Goal: Answer question/provide support: Share knowledge or assist other users

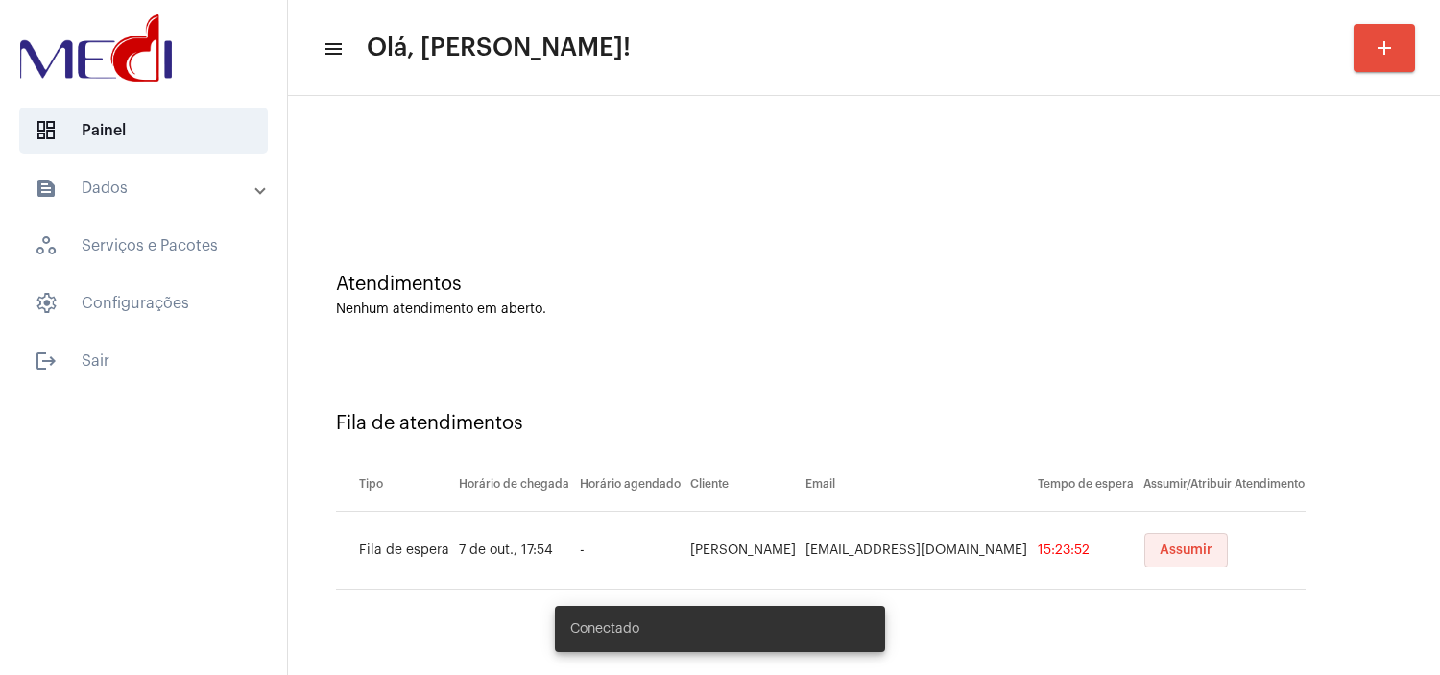
click at [1179, 558] on button "Assumir" at bounding box center [1187, 550] width 84 height 35
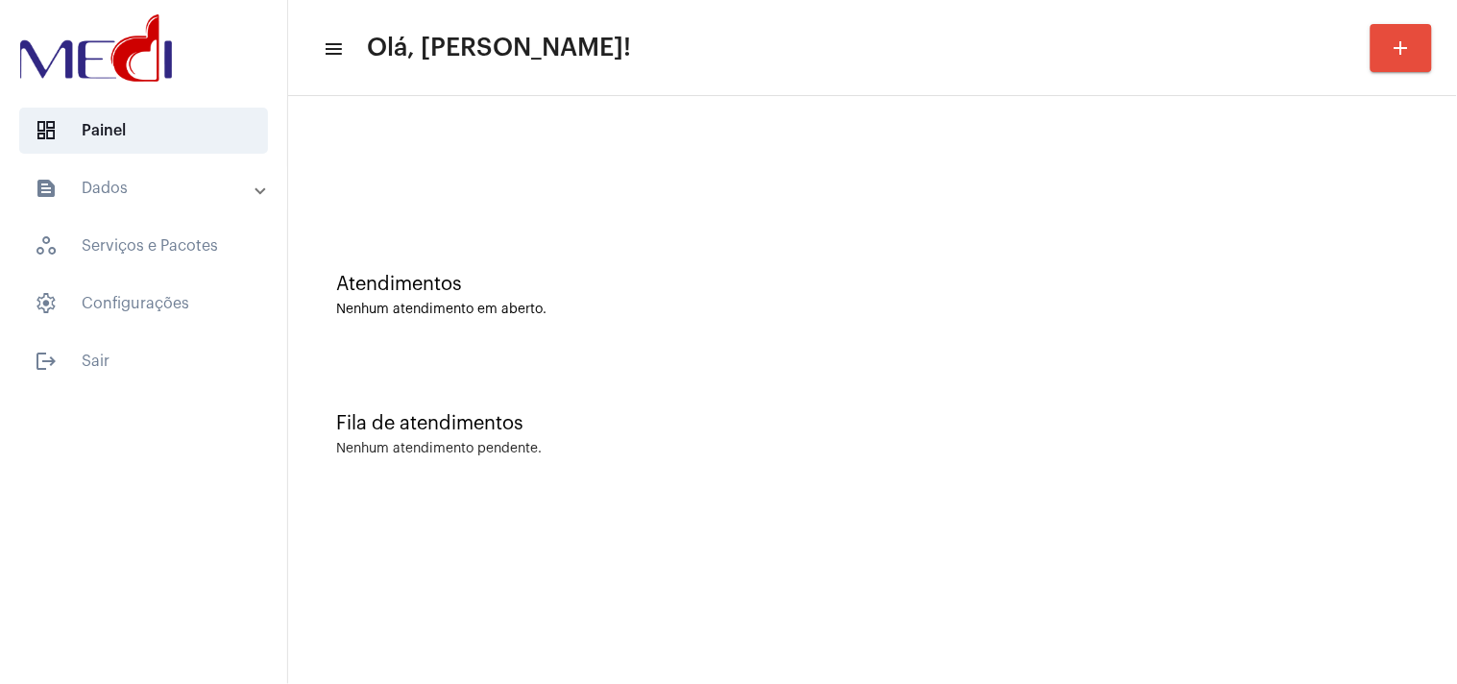
click at [1009, 340] on div "Atendimentos Nenhum atendimento em aberto." at bounding box center [872, 285] width 1149 height 139
click at [1336, 348] on div "Atendimentos Nenhum atendimento em aberto." at bounding box center [872, 285] width 1149 height 139
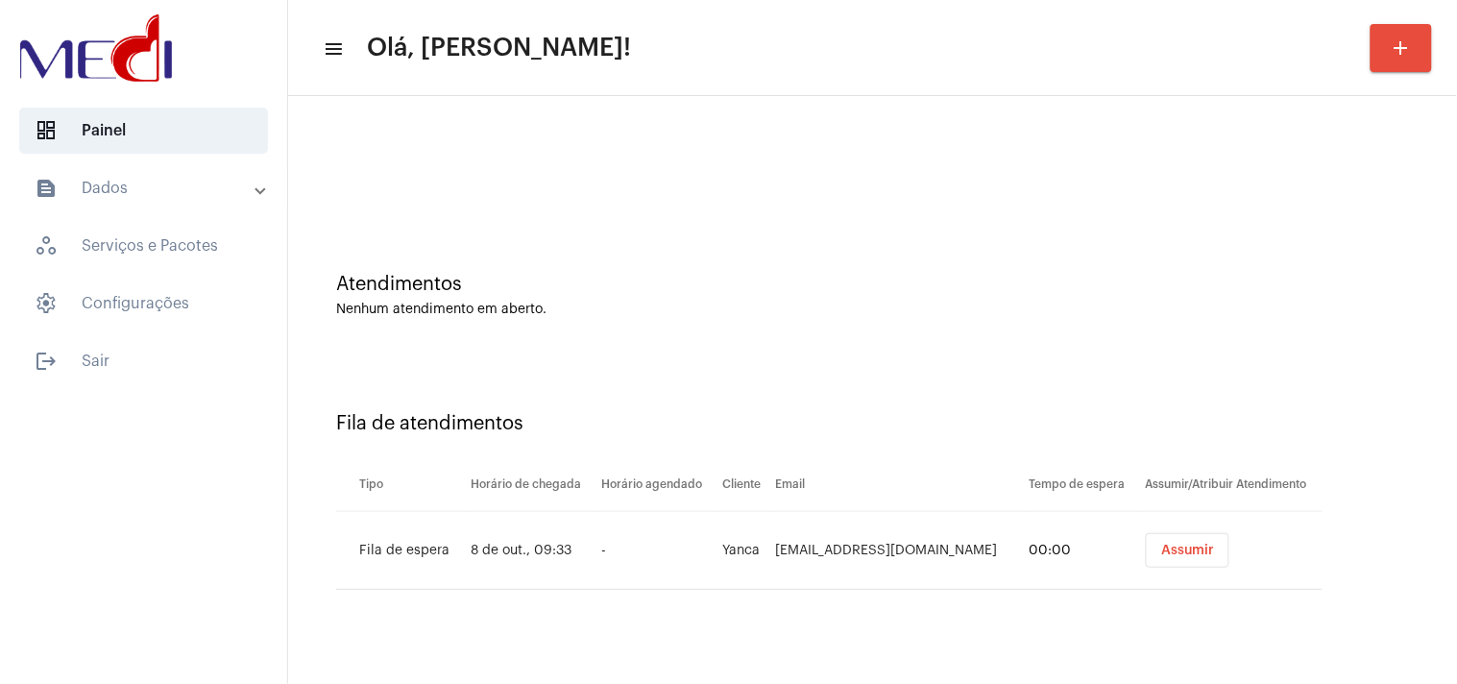
click at [1175, 548] on span "Assumir" at bounding box center [1187, 550] width 53 height 13
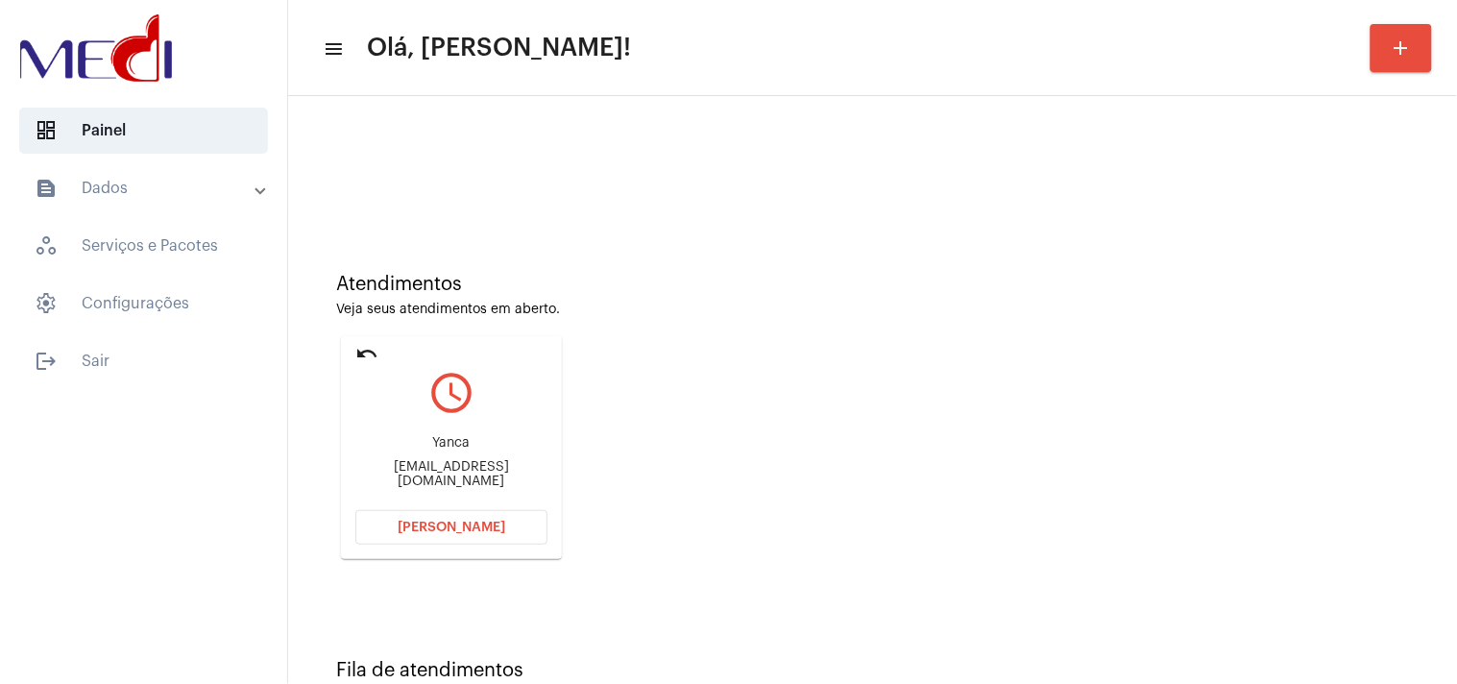
scroll to position [205, 0]
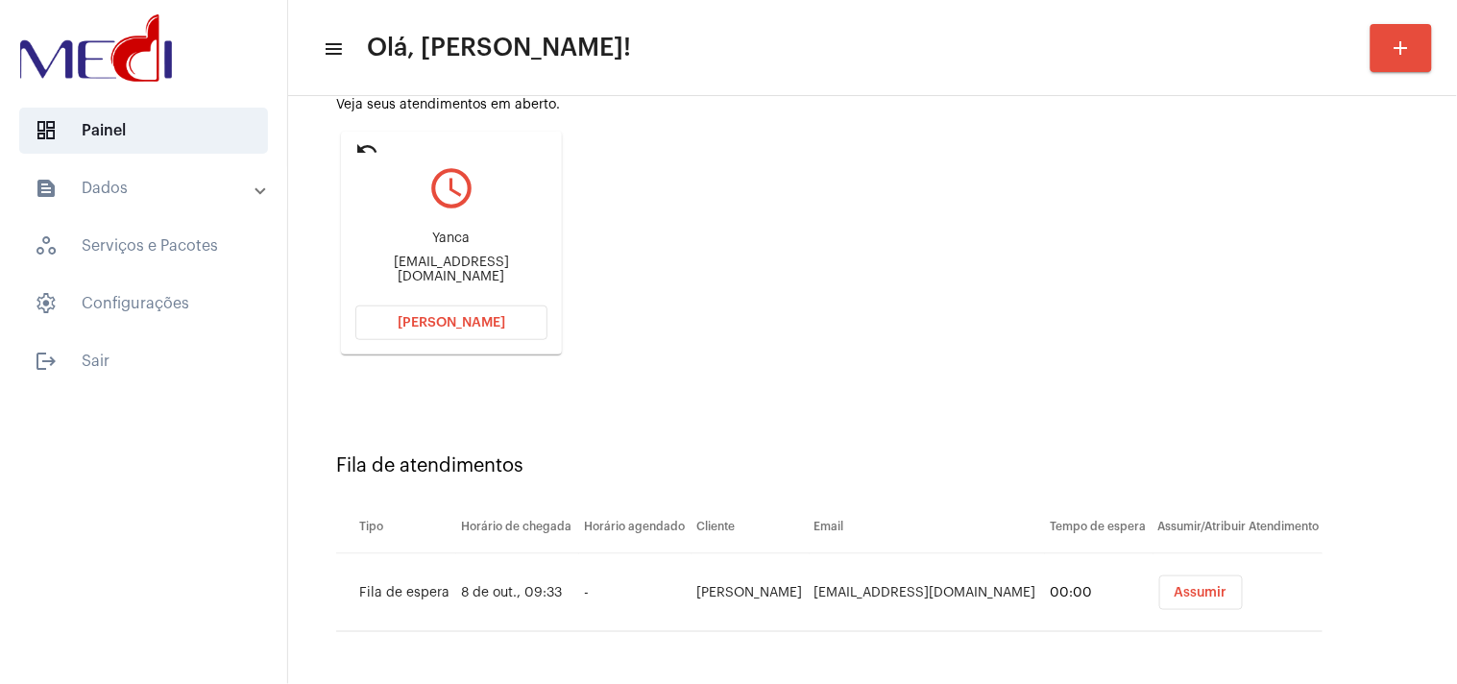
click at [1193, 586] on button "Assumir" at bounding box center [1201, 592] width 84 height 35
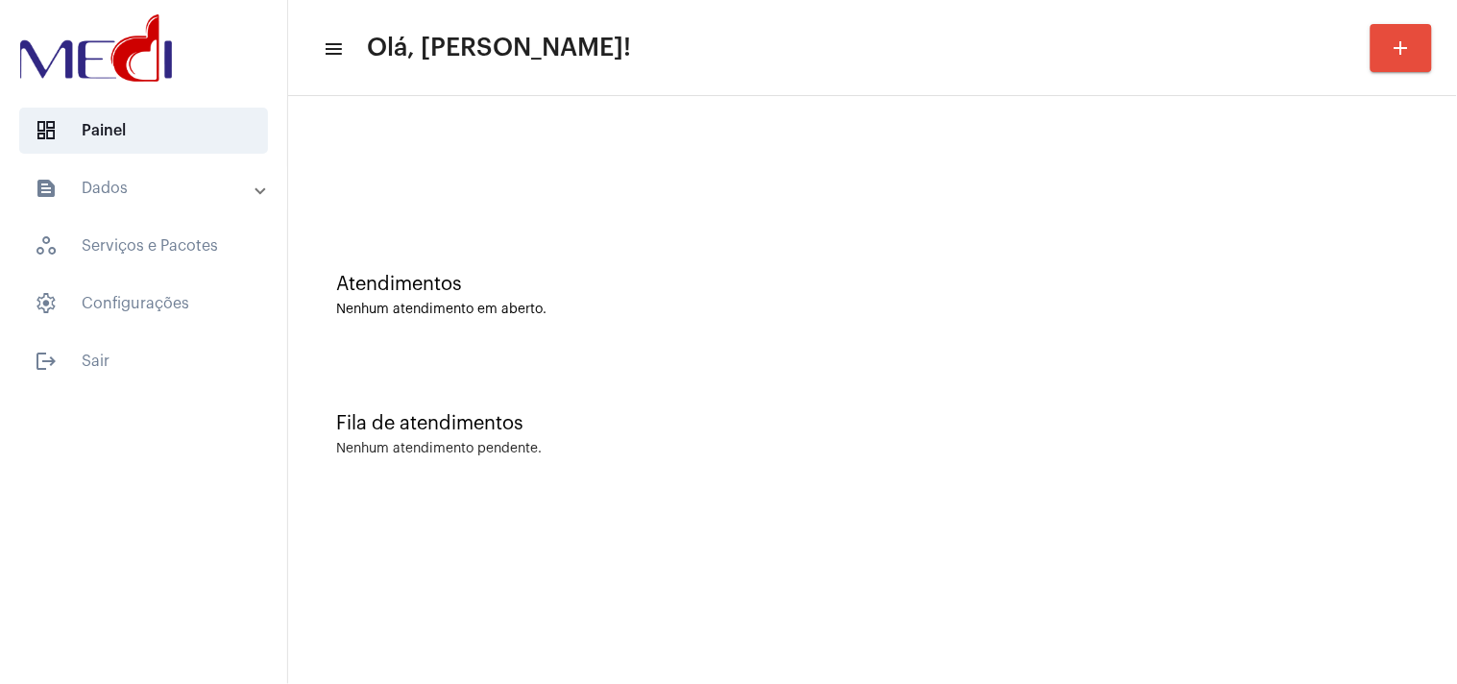
scroll to position [0, 0]
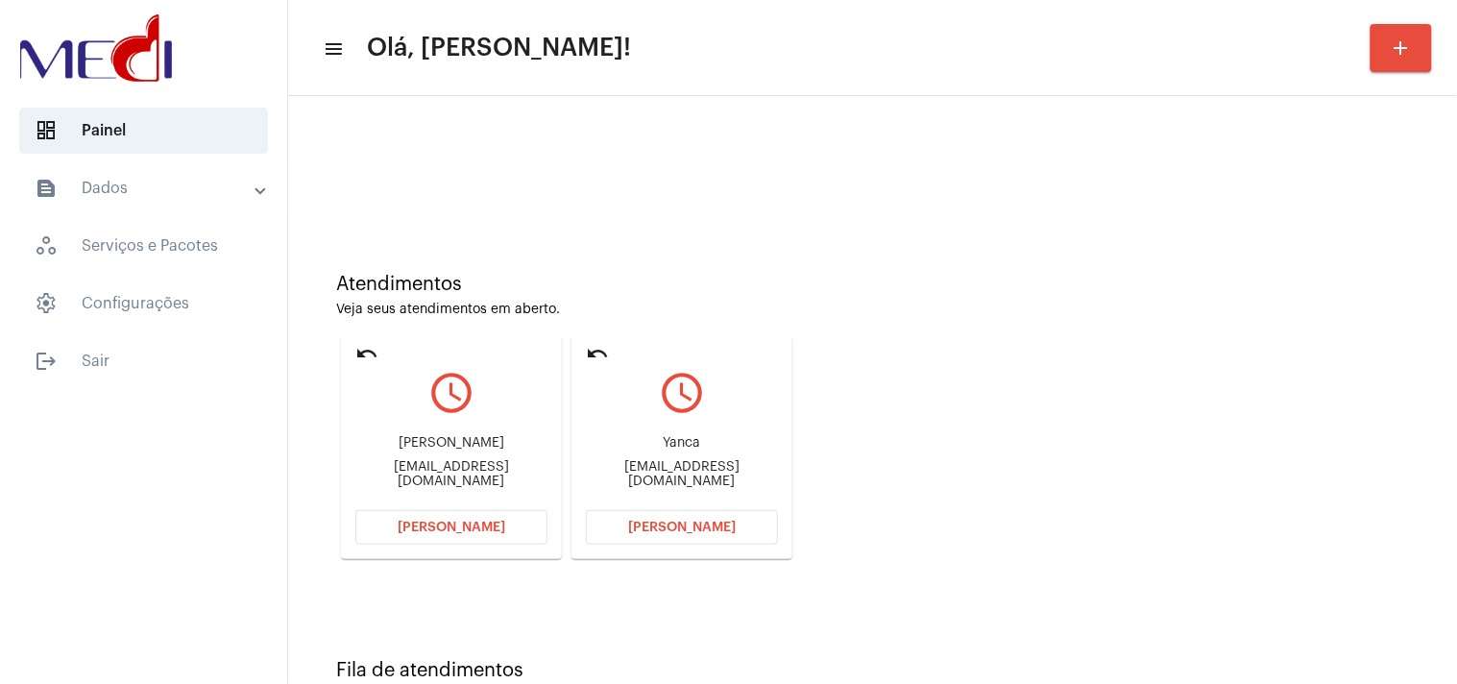
click at [685, 522] on span "Abrir Chamada" at bounding box center [682, 526] width 108 height 13
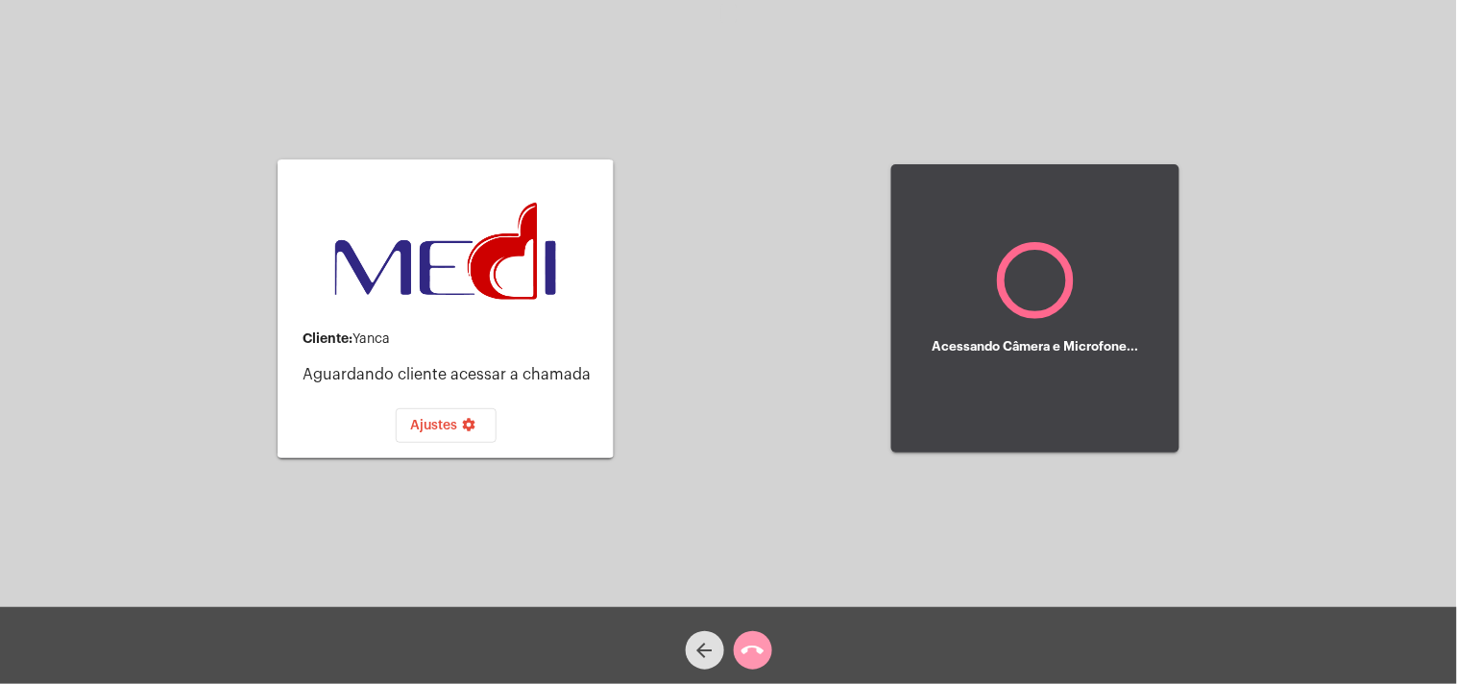
click at [756, 646] on mat-icon "call_end" at bounding box center [752, 650] width 23 height 23
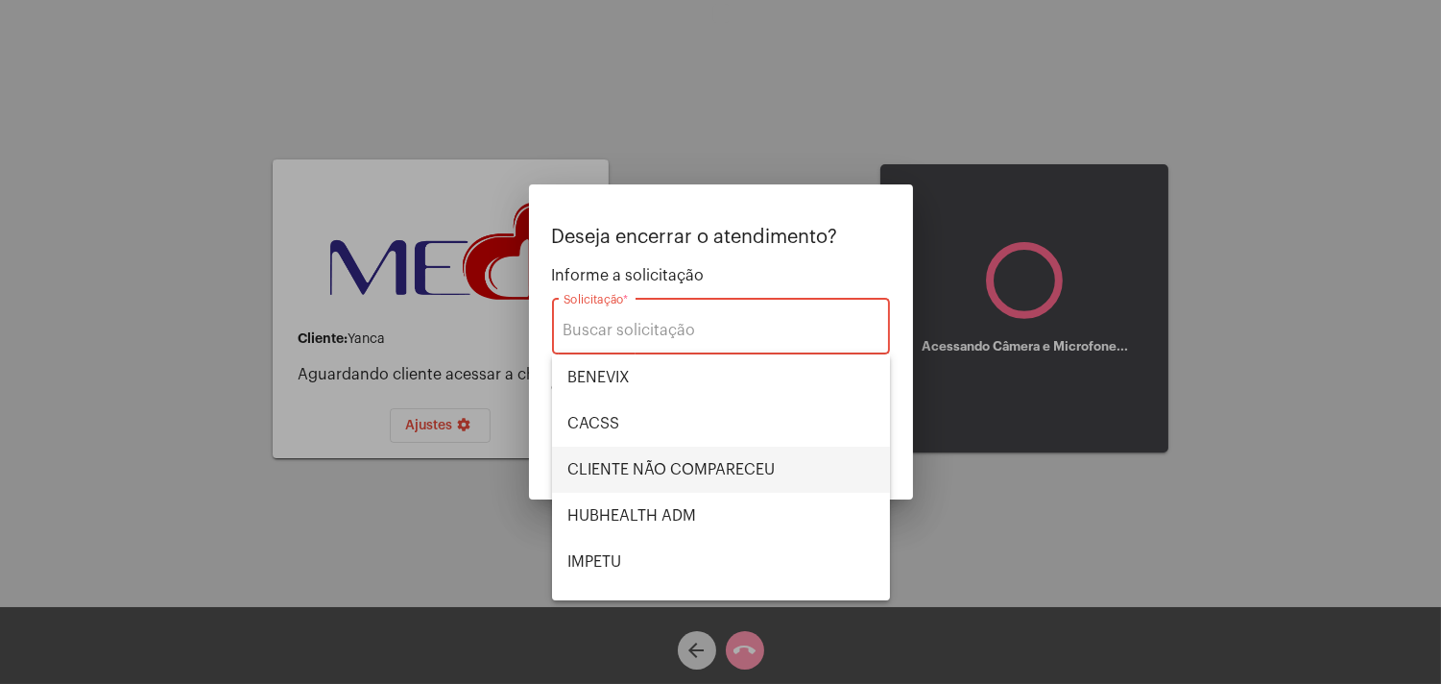
click at [697, 461] on span "CLIENTE NÃO COMPARECEU" at bounding box center [721, 470] width 307 height 46
type input "CLIENTE NÃO COMPARECEU"
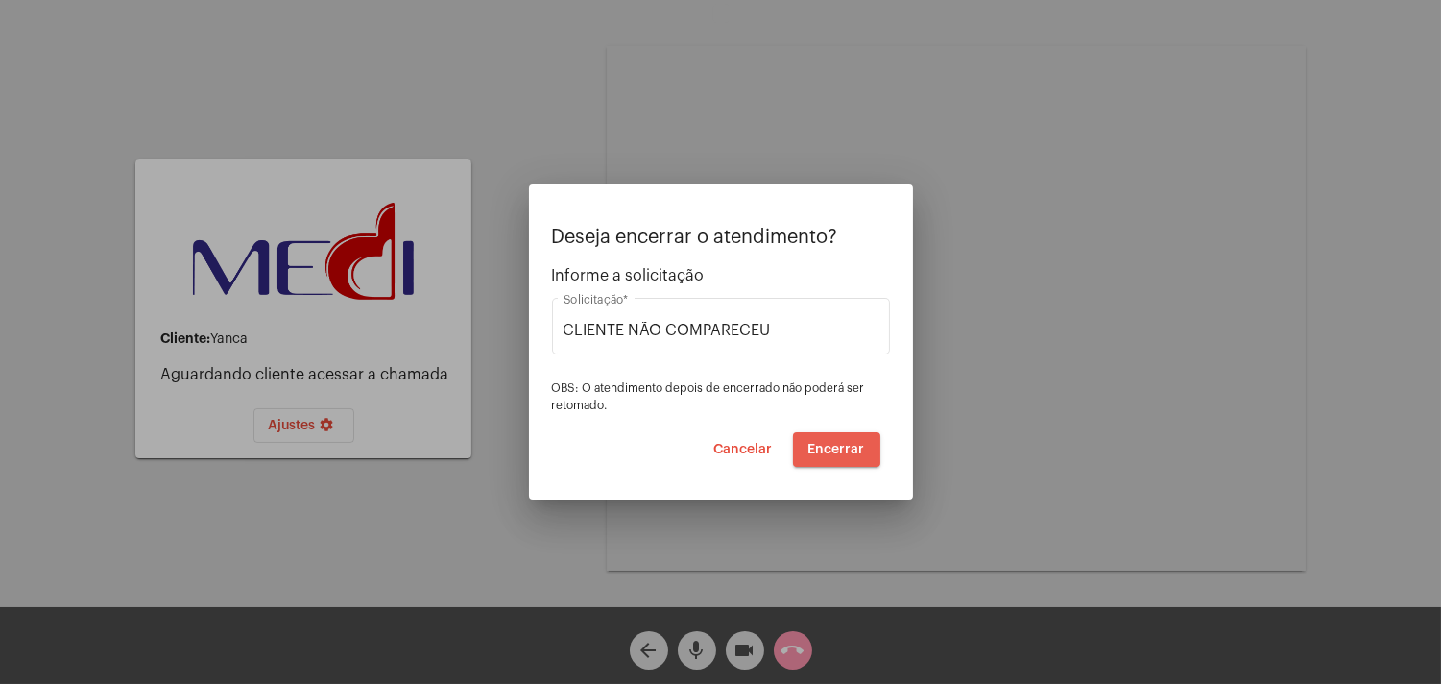
click at [861, 434] on button "Encerrar" at bounding box center [836, 449] width 87 height 35
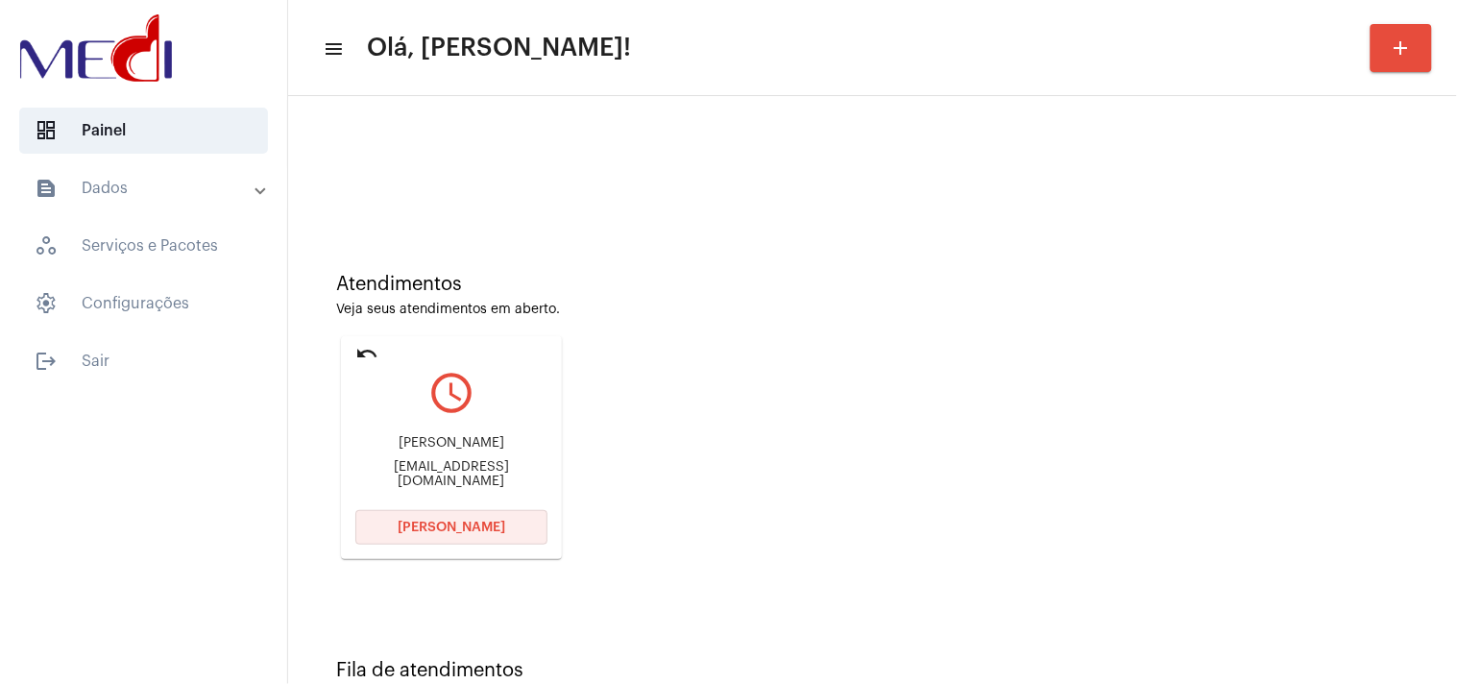
click at [467, 520] on span "Abrir Chamada" at bounding box center [452, 526] width 108 height 13
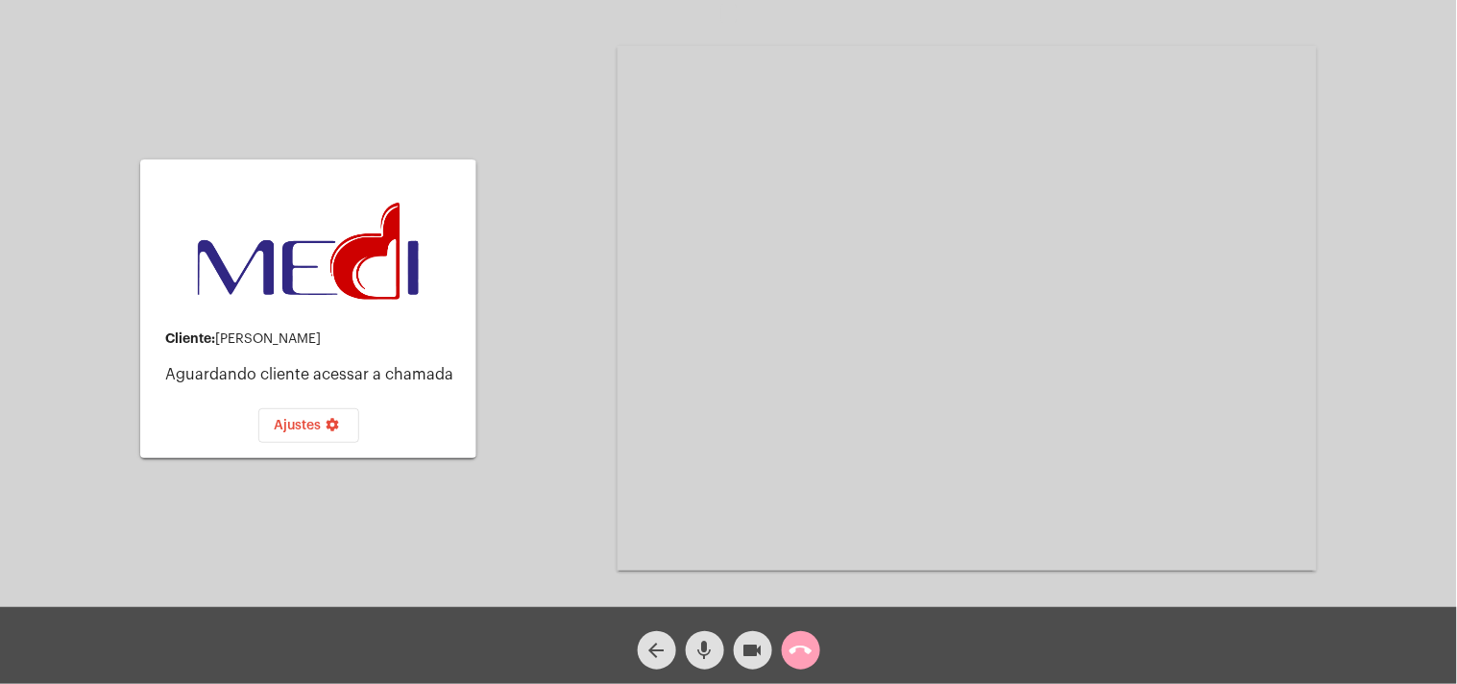
click at [789, 653] on mat-icon "call_end" at bounding box center [800, 650] width 23 height 23
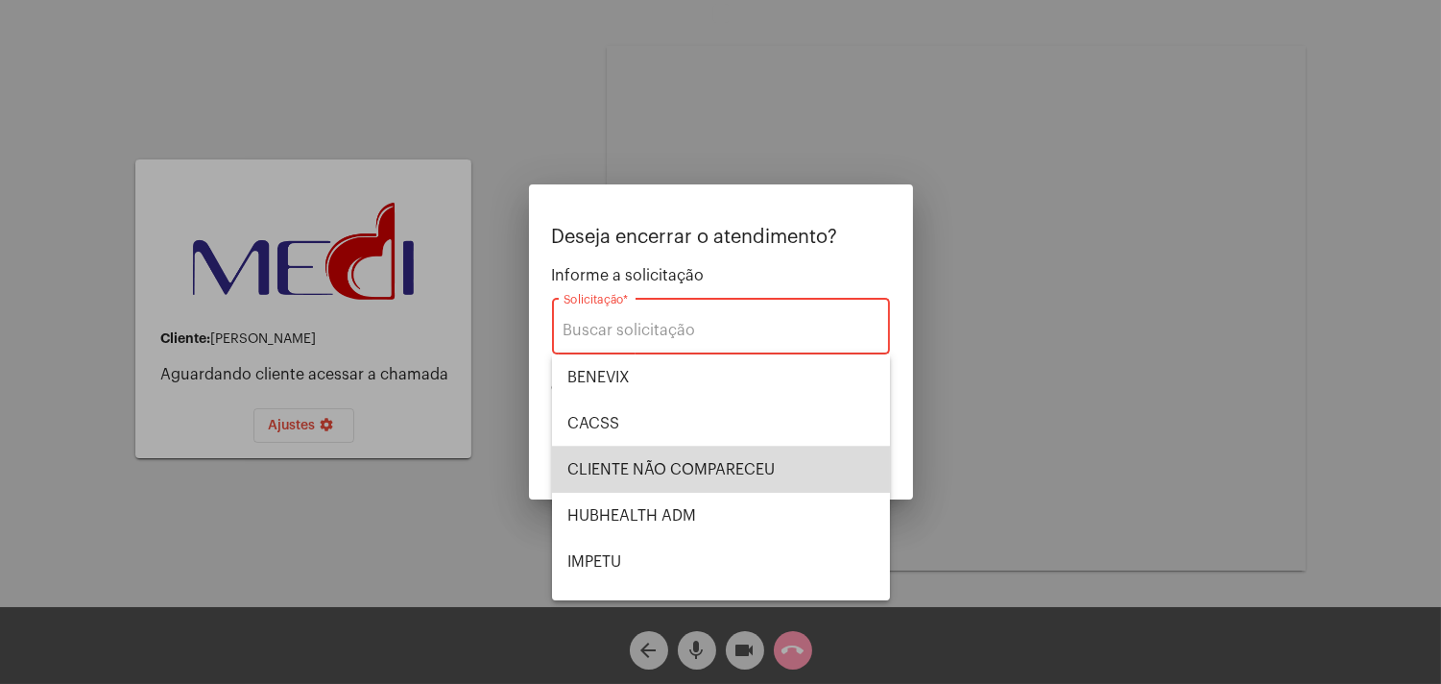
click at [731, 464] on span "CLIENTE NÃO COMPARECEU" at bounding box center [721, 470] width 307 height 46
type input "CLIENTE NÃO COMPARECEU"
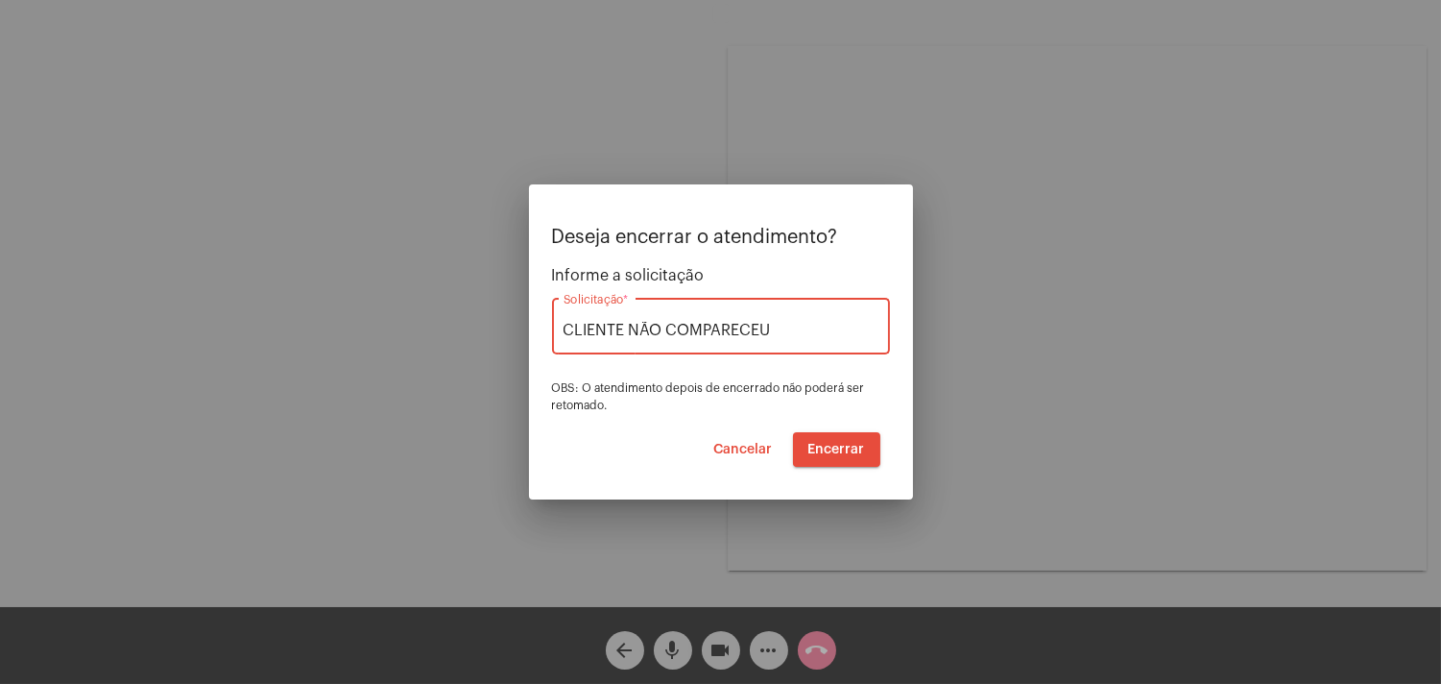
click at [839, 445] on span "Encerrar" at bounding box center [837, 449] width 57 height 13
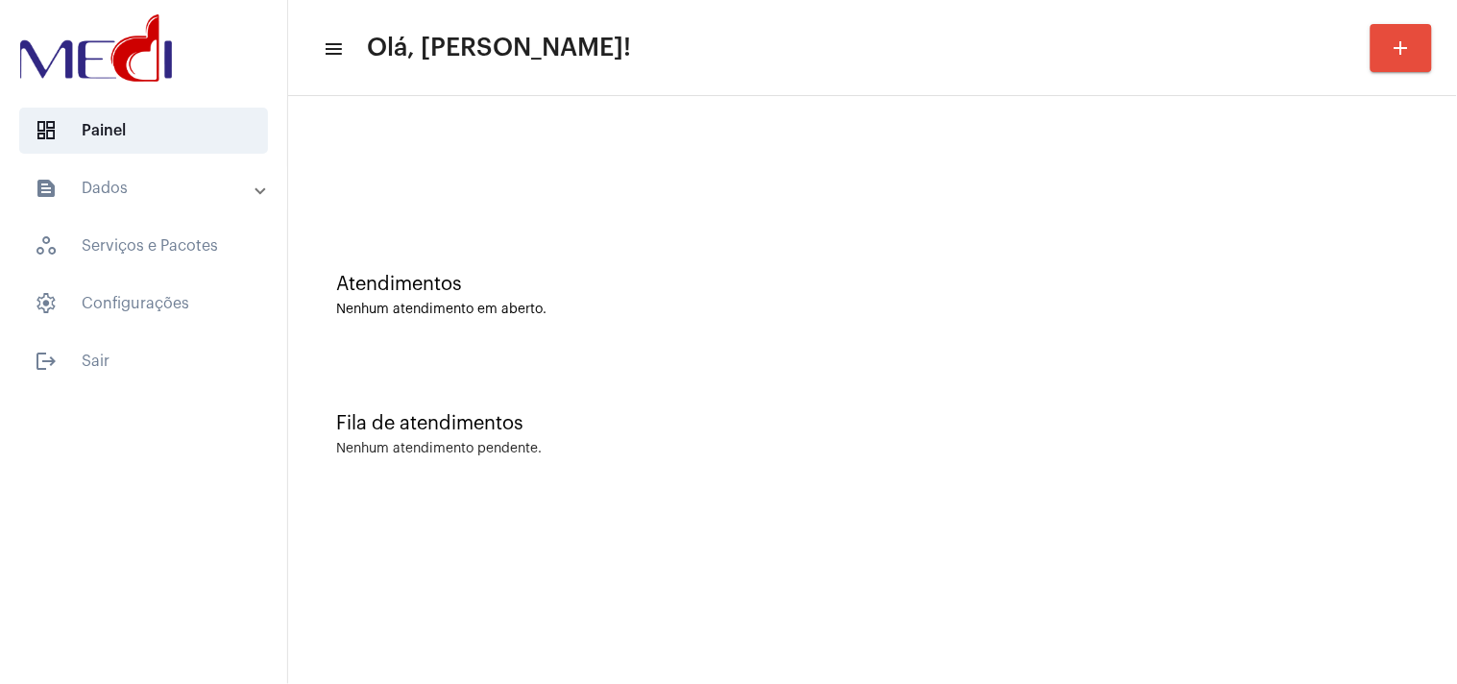
click at [711, 525] on mat-sidenav-content "menu Olá, Karen! add Atendimentos Nenhum atendimento em aberto. Fila de atendim…" at bounding box center [872, 342] width 1169 height 684
click at [1245, 622] on mat-sidenav-content "menu Olá, Karen! add Atendimentos Nenhum atendimento em aberto. Fila de atendim…" at bounding box center [872, 342] width 1169 height 684
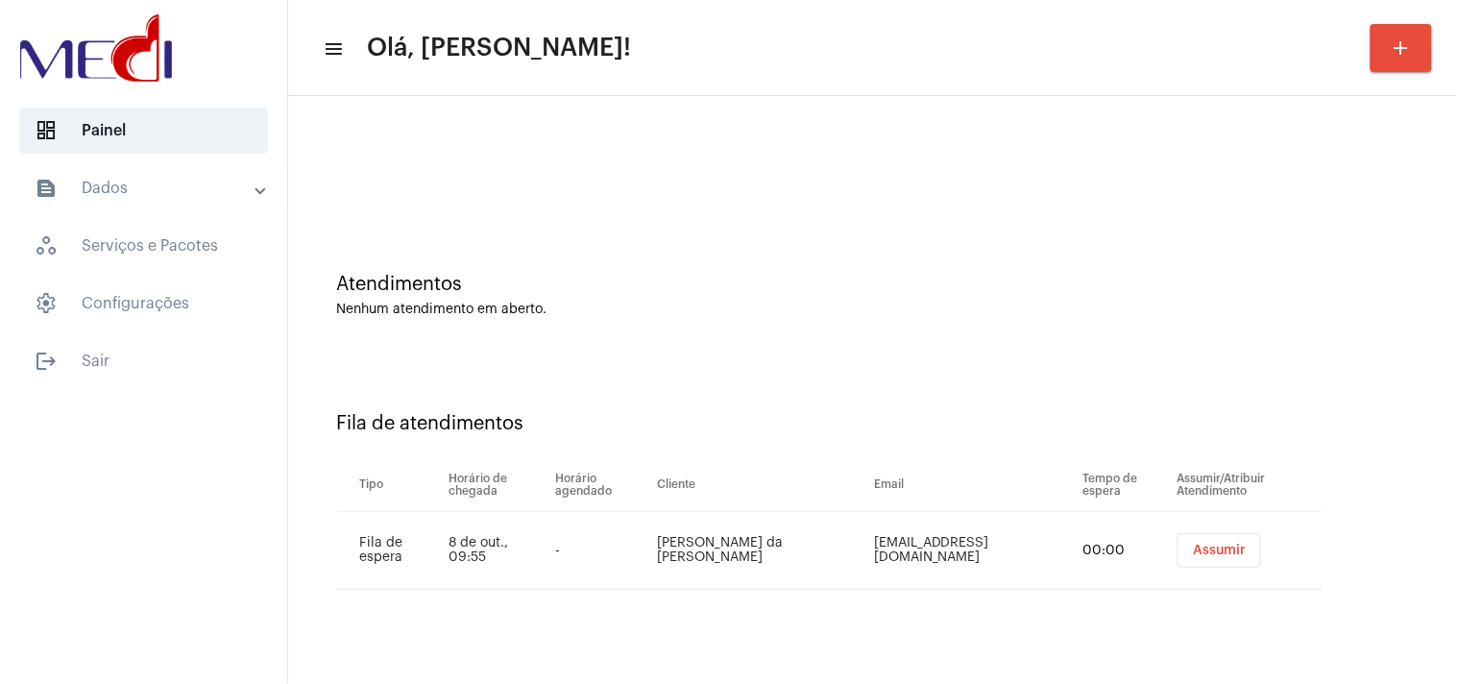
click at [1182, 541] on button "Assumir" at bounding box center [1219, 550] width 84 height 35
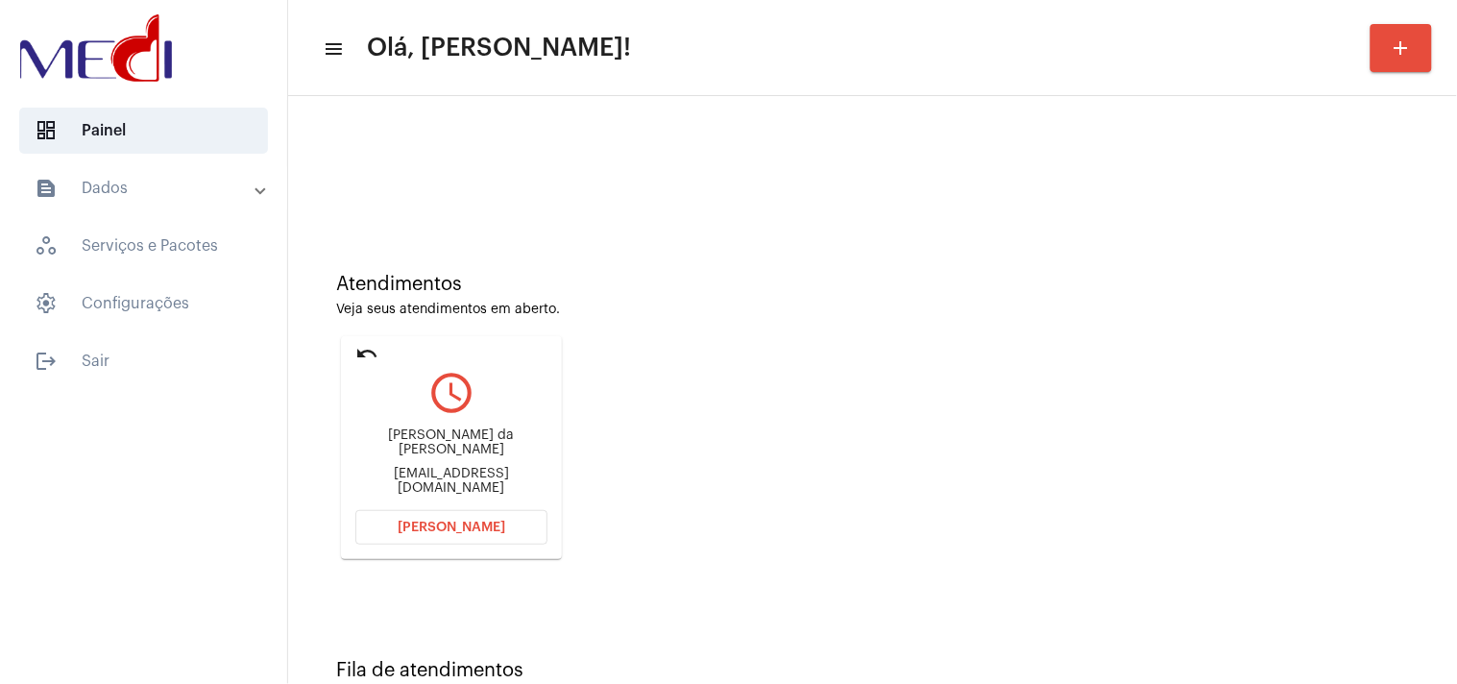
click at [475, 477] on div "angel2810@hotmail.com" at bounding box center [451, 481] width 192 height 29
copy mat-card-content "angel2810@hotmail.com Abrir Chamada"
click at [458, 520] on span "Abrir Chamada" at bounding box center [452, 526] width 108 height 13
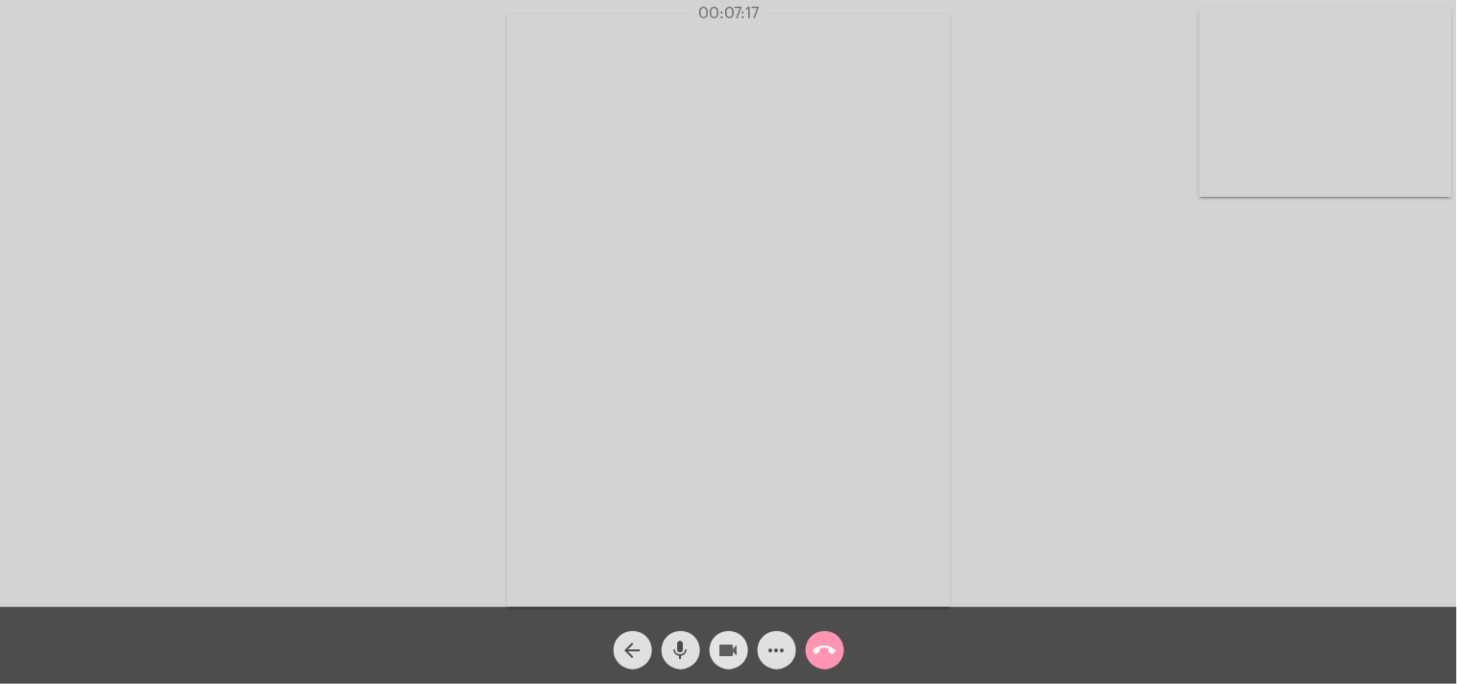
click at [727, 646] on mat-icon "videocam" at bounding box center [728, 650] width 23 height 23
click at [686, 646] on mat-icon "mic" at bounding box center [680, 650] width 23 height 23
click at [736, 655] on mat-icon "videocam_off" at bounding box center [728, 650] width 23 height 23
click at [679, 659] on mat-icon "mic_off" at bounding box center [680, 650] width 23 height 23
click at [820, 653] on mat-icon "call_end" at bounding box center [824, 650] width 23 height 23
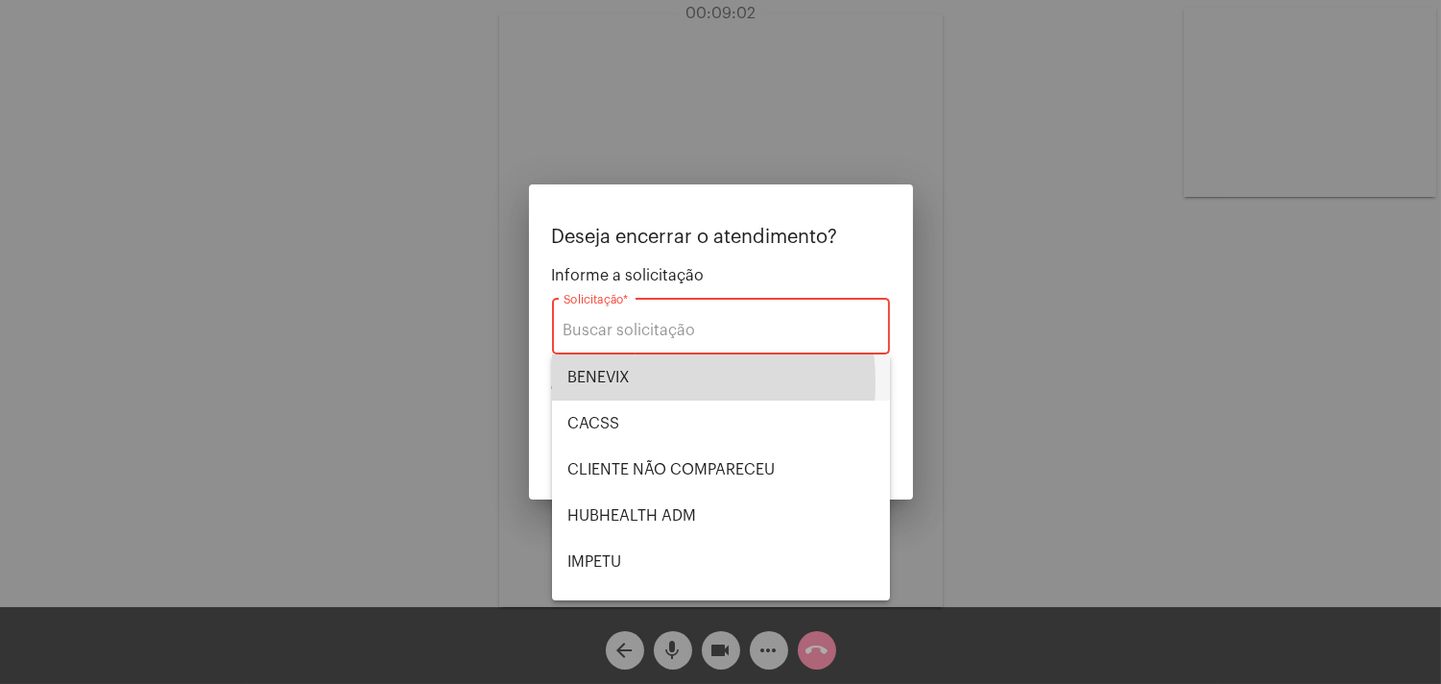
click at [639, 382] on span "BENEVIX" at bounding box center [721, 377] width 307 height 46
type input "BENEVIX"
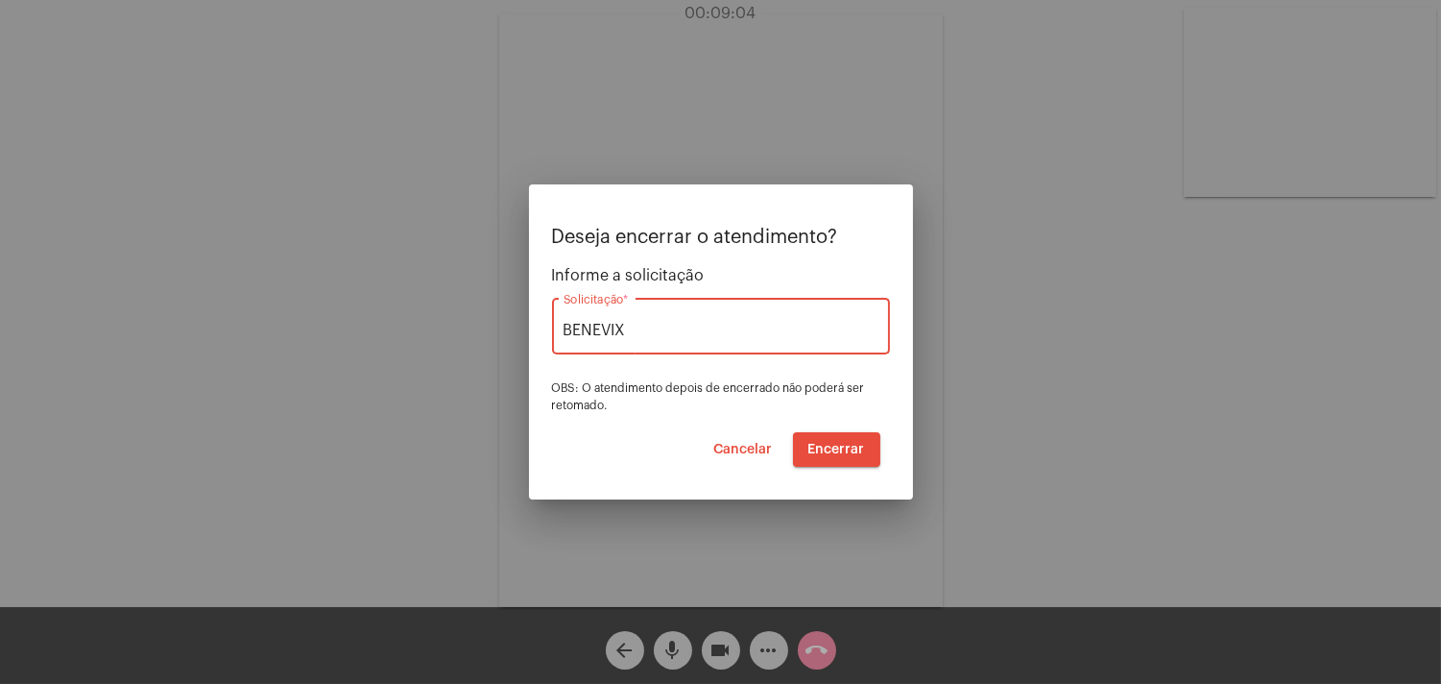
click at [858, 443] on span "Encerrar" at bounding box center [837, 449] width 57 height 13
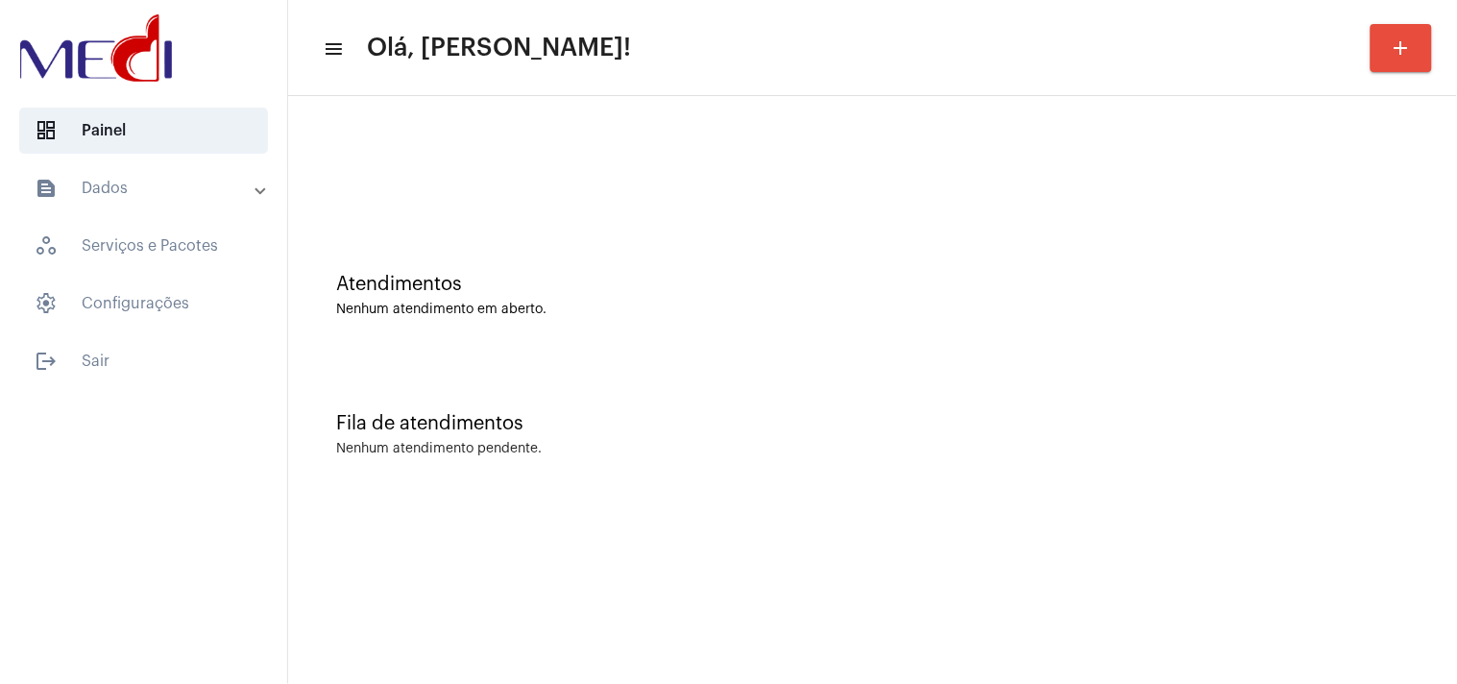
drag, startPoint x: 1284, startPoint y: 267, endPoint x: 1268, endPoint y: 251, distance: 23.1
click at [1284, 266] on div "Atendimentos Nenhum atendimento em aberto." at bounding box center [872, 285] width 1149 height 139
click at [1292, 437] on div "Fila de atendimentos Nenhum atendimento pendente." at bounding box center [872, 424] width 1149 height 139
click at [112, 185] on mat-panel-title "text_snippet_outlined Dados" at bounding box center [146, 188] width 222 height 23
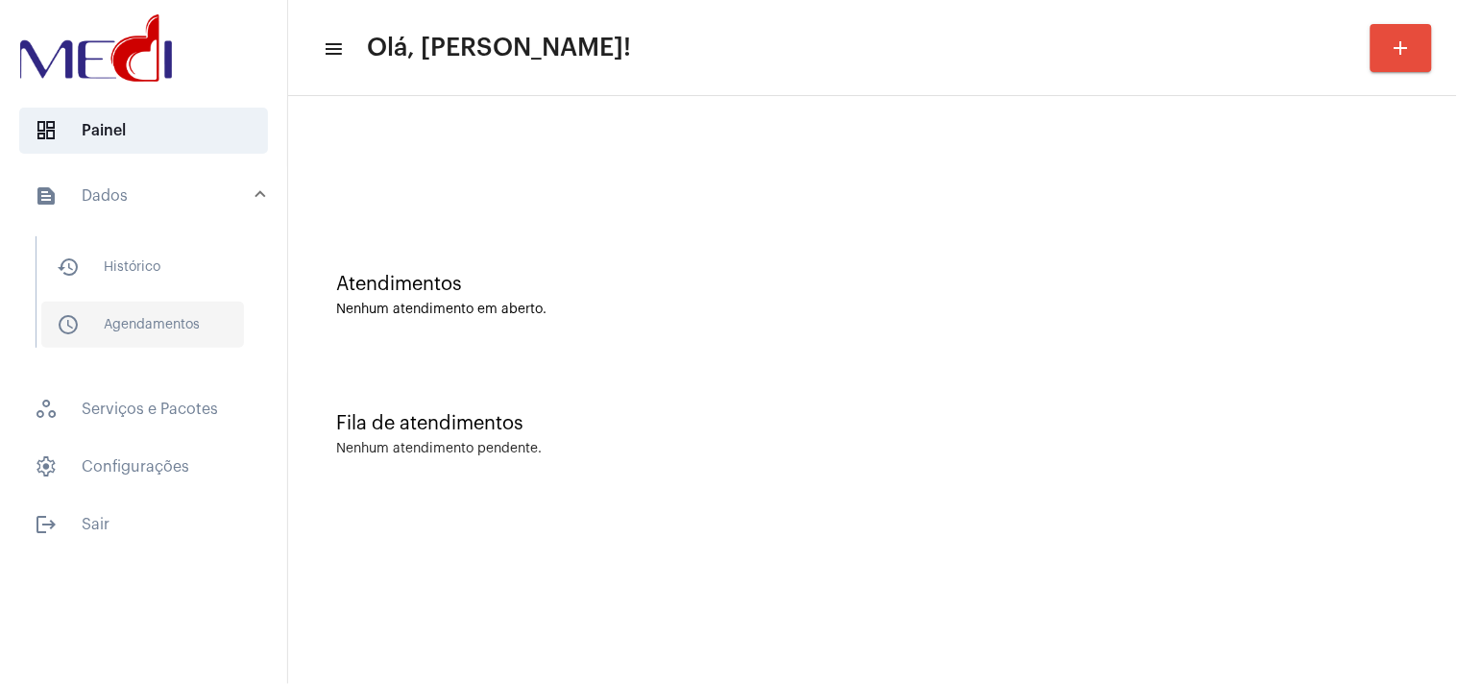
click at [157, 318] on span "schedule_outlined Agendamentos" at bounding box center [142, 325] width 203 height 46
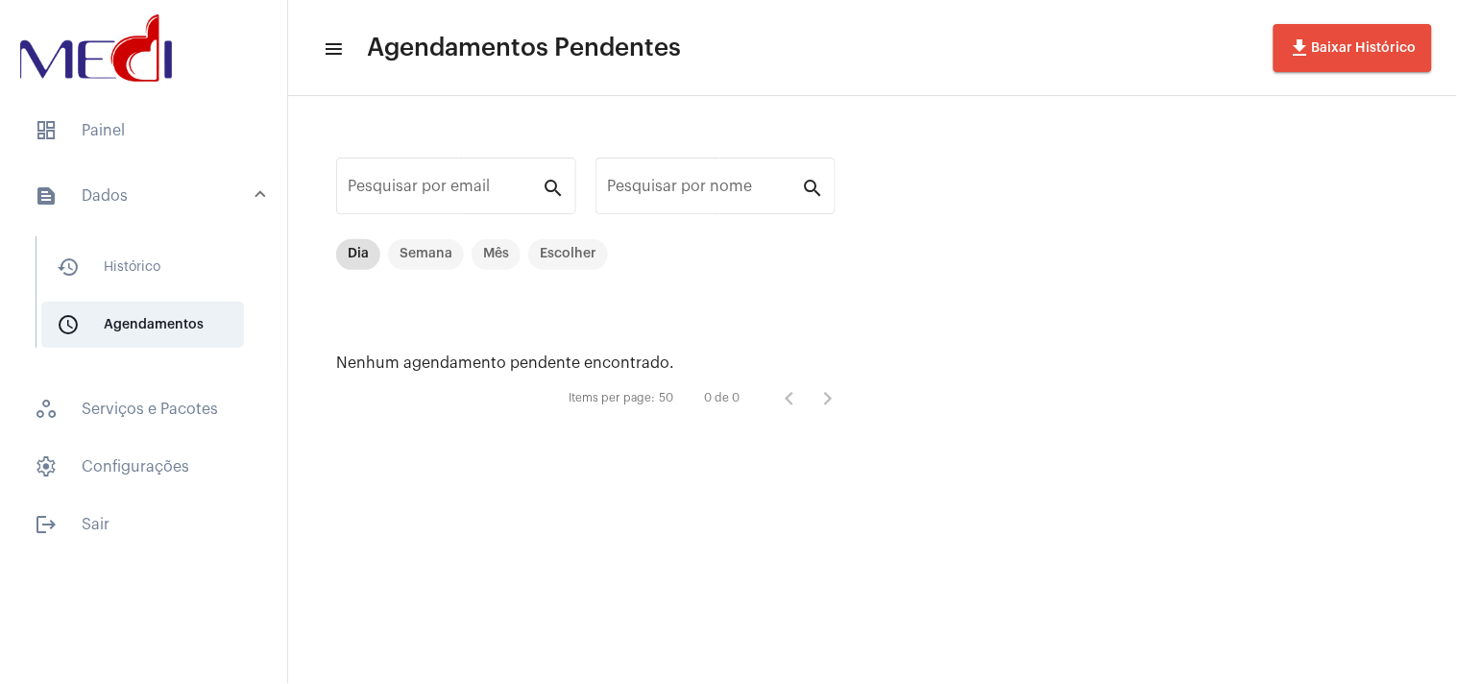
click at [169, 192] on mat-panel-title "text_snippet_outlined Dados" at bounding box center [146, 195] width 222 height 23
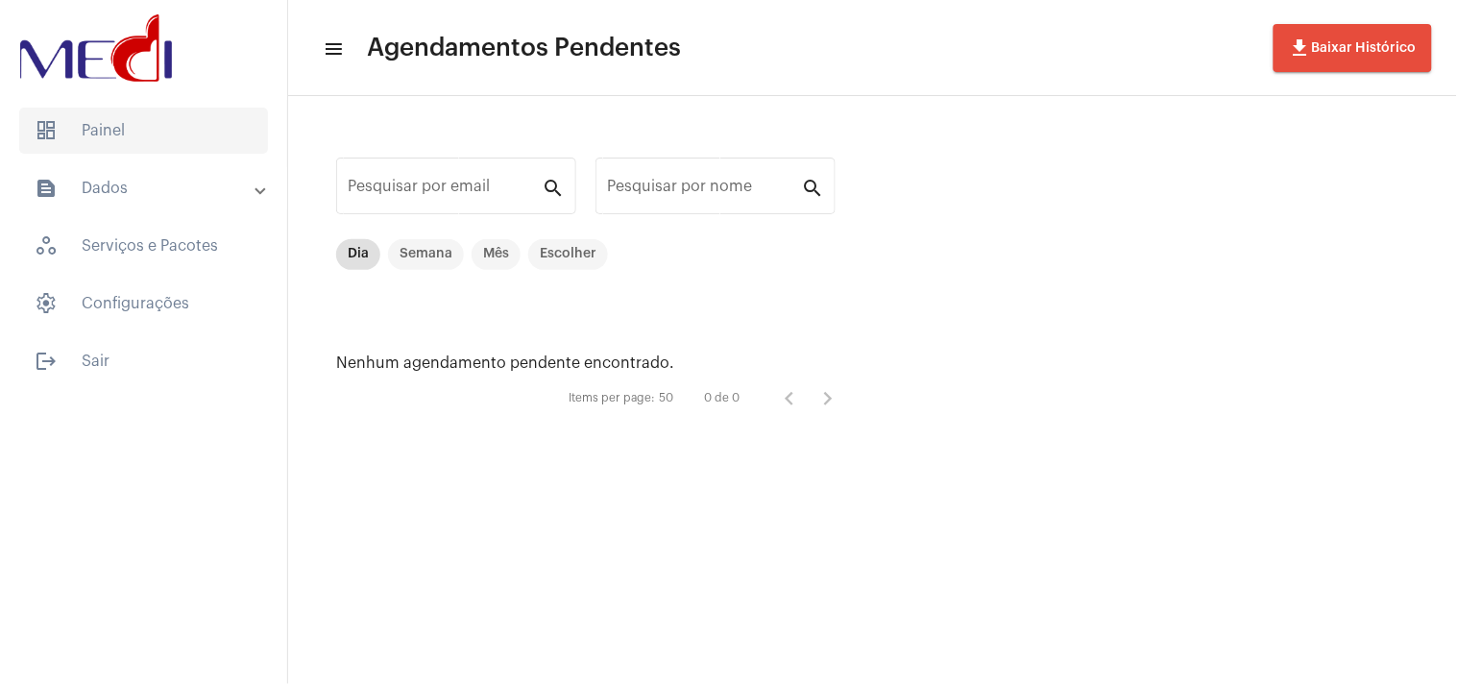
click at [123, 123] on span "dashboard Painel" at bounding box center [143, 131] width 249 height 46
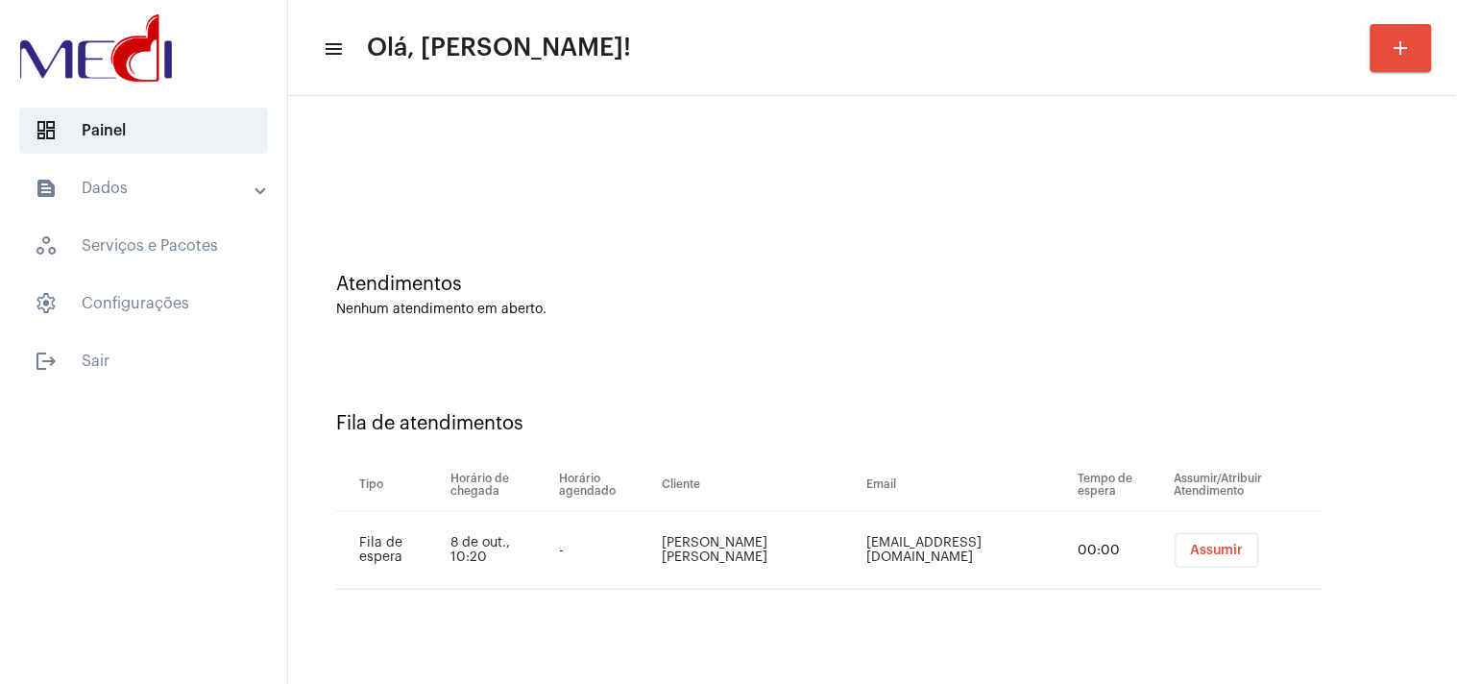
click at [1191, 550] on span "Assumir" at bounding box center [1217, 550] width 53 height 13
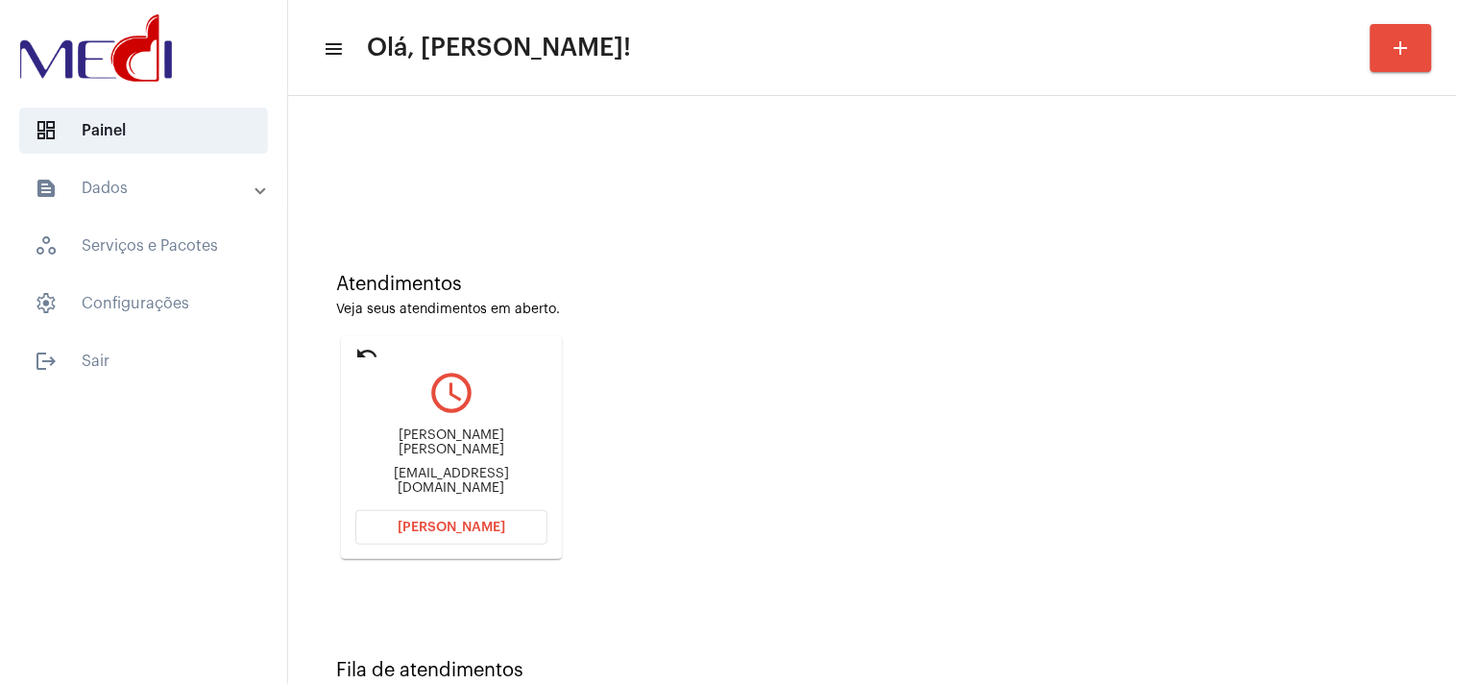
click at [482, 467] on div "apbarboza@gmail.com" at bounding box center [451, 481] width 192 height 29
copy mat-card-content "apbarboza@gmail.com Abrir Chamada"
click at [446, 535] on button "Abrir Chamada" at bounding box center [451, 527] width 192 height 35
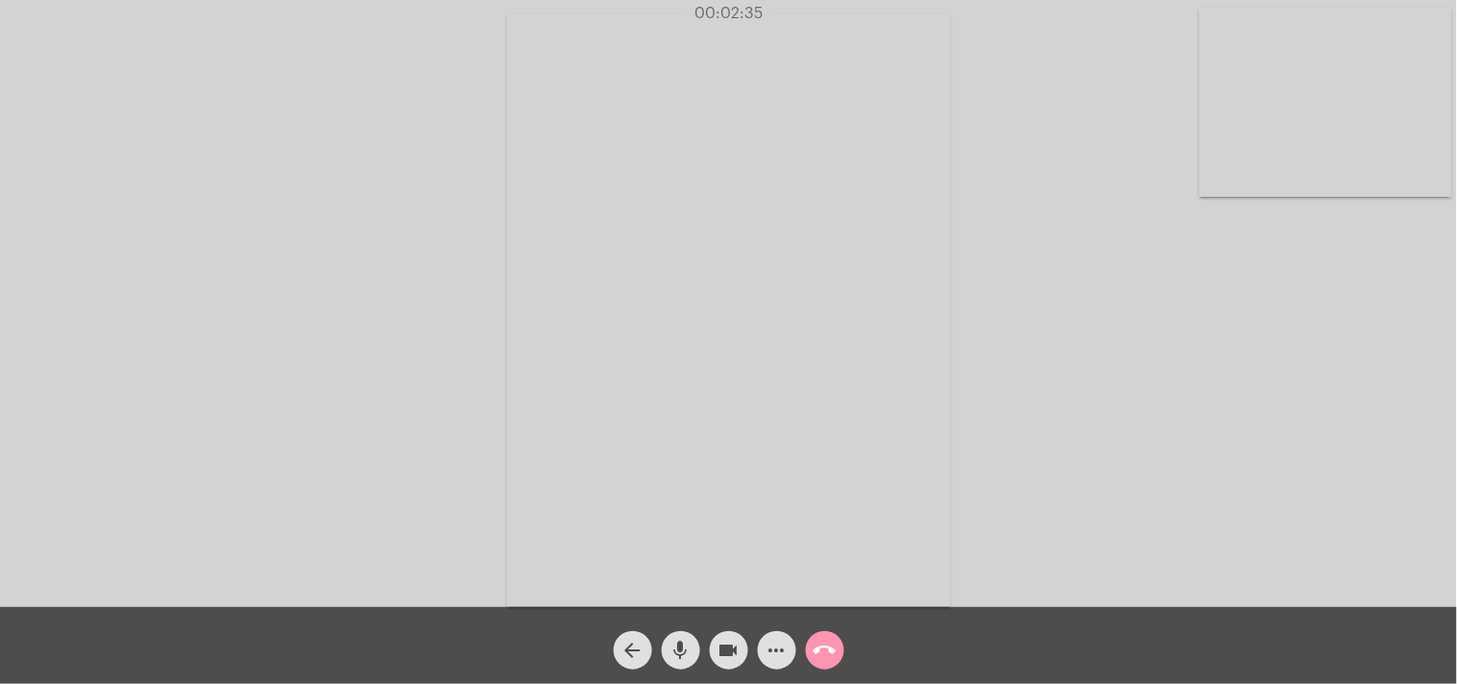
click at [826, 648] on mat-icon "call_end" at bounding box center [824, 650] width 23 height 23
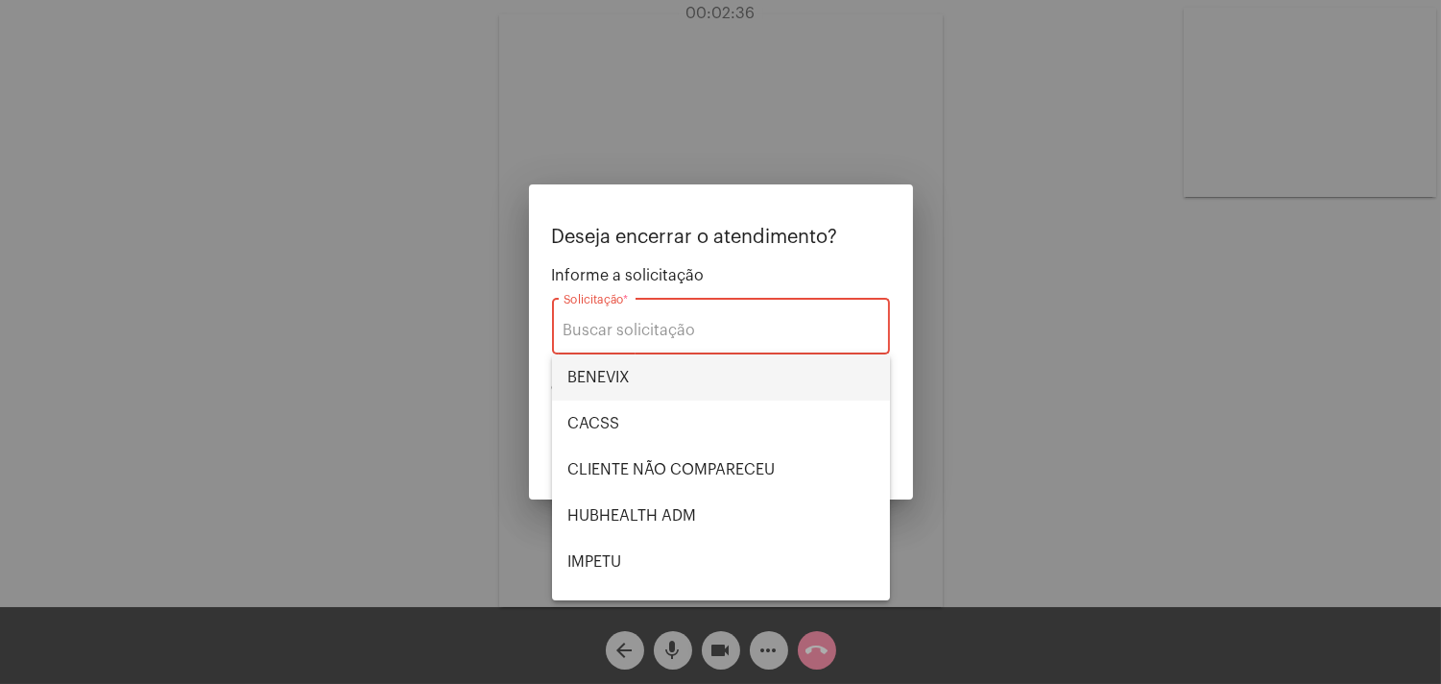
click at [592, 375] on span "BENEVIX" at bounding box center [721, 377] width 307 height 46
type input "BENEVIX"
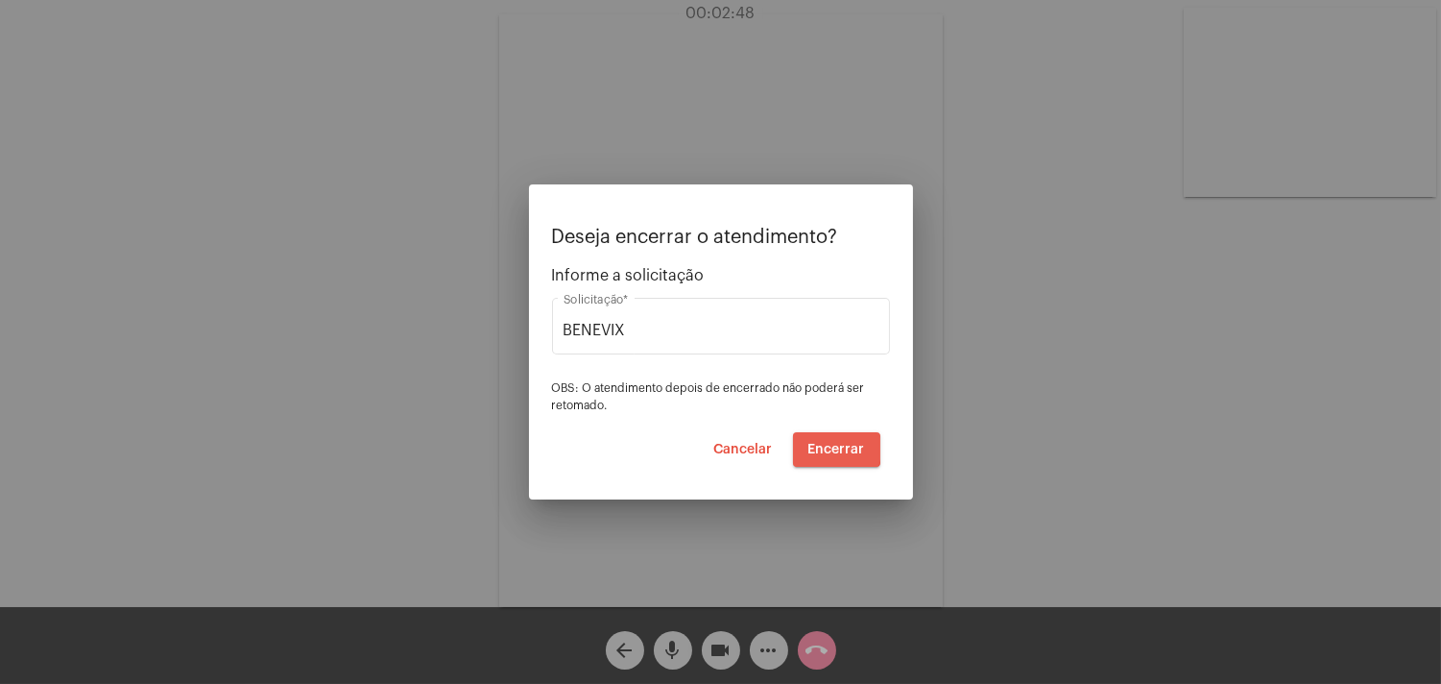
click at [827, 448] on span "Encerrar" at bounding box center [837, 449] width 57 height 13
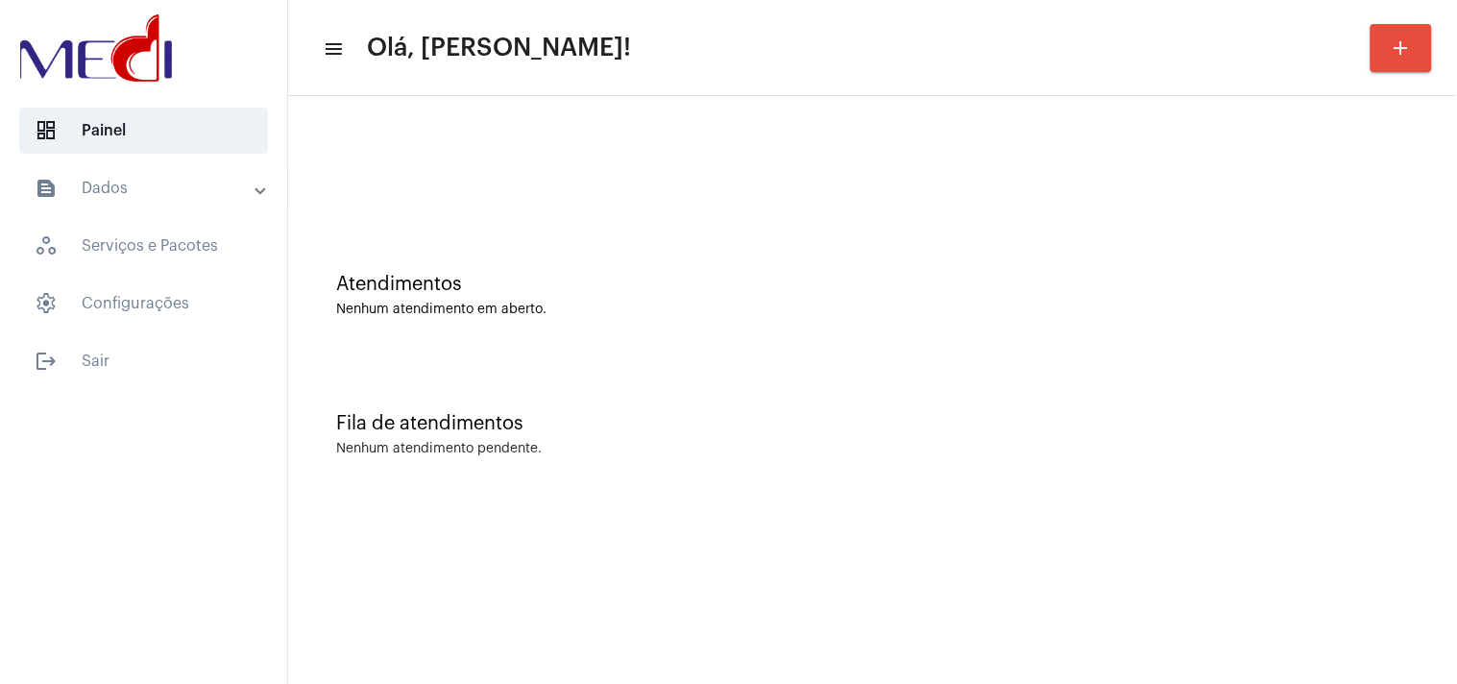
click at [1173, 649] on mat-sidenav-content "menu Olá, Karen! add Atendimentos Nenhum atendimento em aberto. Fila de atendim…" at bounding box center [872, 342] width 1169 height 684
click at [1307, 303] on div "Nenhum atendimento em aberto." at bounding box center [872, 309] width 1073 height 14
